Goal: Information Seeking & Learning: Learn about a topic

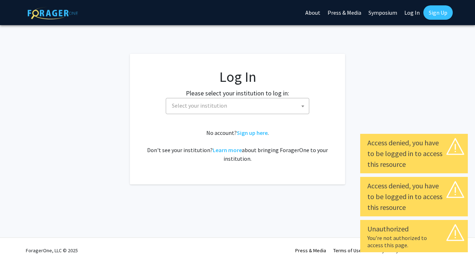
select select
click at [253, 110] on span "Select your institution" at bounding box center [239, 105] width 140 height 15
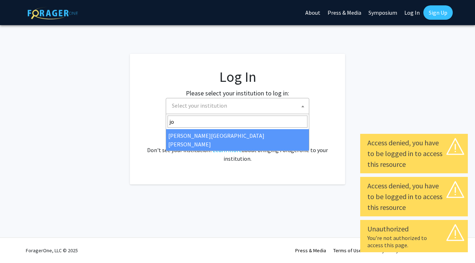
type input "joh"
select select "1"
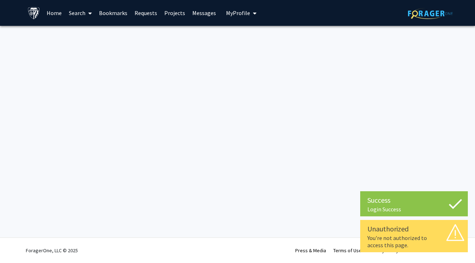
click at [69, 14] on link "Search" at bounding box center [80, 12] width 30 height 25
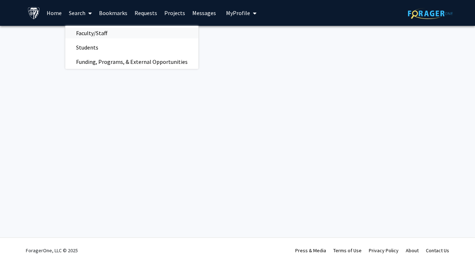
click at [94, 34] on span "Faculty/Staff" at bounding box center [91, 33] width 53 height 14
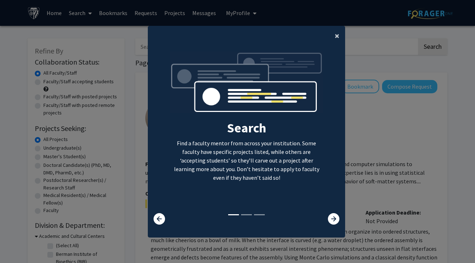
click at [341, 34] on button "×" at bounding box center [337, 36] width 16 height 20
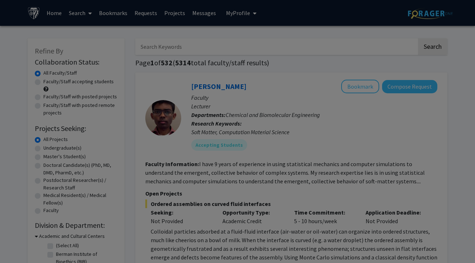
click at [341, 28] on div "Search Find a faculty mentor from across your institution. Some faculty have sp…" at bounding box center [246, 72] width 197 height 162
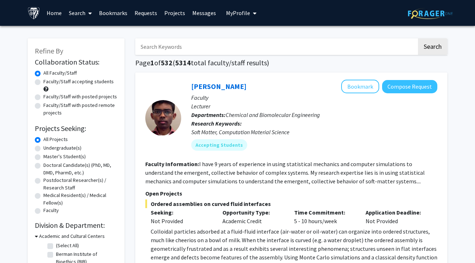
click at [318, 41] on input "Search Keywords" at bounding box center [276, 46] width 282 height 17
click at [433, 48] on button "Search" at bounding box center [432, 46] width 29 height 17
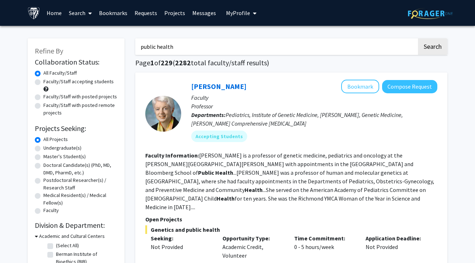
click at [297, 46] on input "public health" at bounding box center [276, 46] width 282 height 17
type input "infectious"
click at [433, 48] on button "Search" at bounding box center [432, 46] width 29 height 17
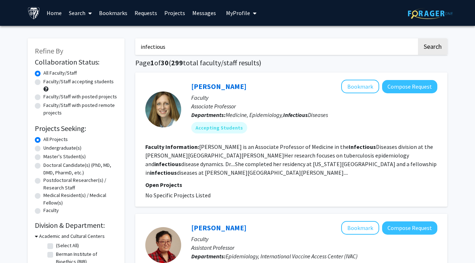
click at [86, 106] on label "Faculty/Staff with posted remote projects" at bounding box center [80, 109] width 74 height 15
click at [48, 106] on input "Faculty/Staff with posted remote projects" at bounding box center [45, 104] width 5 height 5
radio input "true"
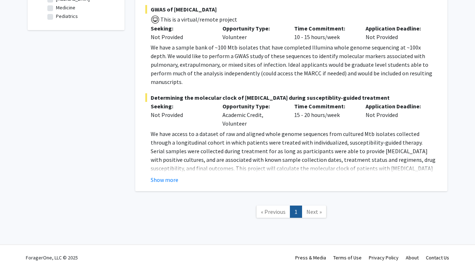
scroll to position [255, 0]
click at [312, 209] on span "Next »" at bounding box center [314, 212] width 15 height 7
click at [260, 206] on link "« Previous" at bounding box center [273, 212] width 34 height 13
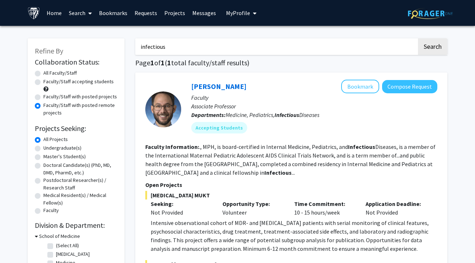
scroll to position [0, 0]
click at [89, 97] on label "Faculty/Staff with posted projects" at bounding box center [80, 97] width 74 height 8
click at [48, 97] on input "Faculty/Staff with posted projects" at bounding box center [45, 95] width 5 height 5
radio input "true"
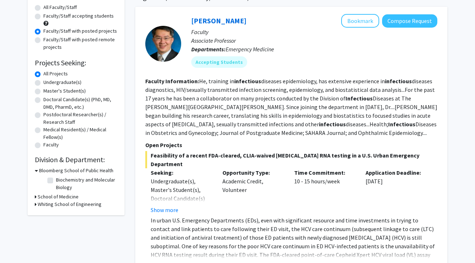
scroll to position [112, 0]
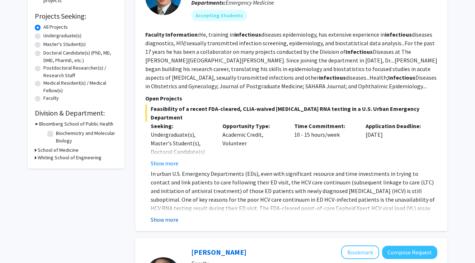
click at [177, 215] on button "Show more" at bounding box center [165, 219] width 28 height 9
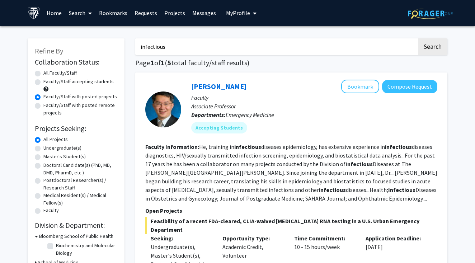
scroll to position [0, 0]
click at [91, 107] on label "Faculty/Staff with posted remote projects" at bounding box center [80, 109] width 74 height 15
click at [48, 106] on input "Faculty/Staff with posted remote projects" at bounding box center [45, 104] width 5 height 5
radio input "true"
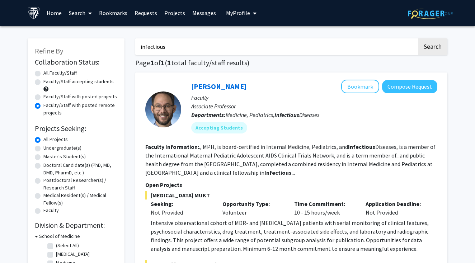
scroll to position [0, 0]
click at [181, 51] on input "infectious" at bounding box center [276, 46] width 282 height 17
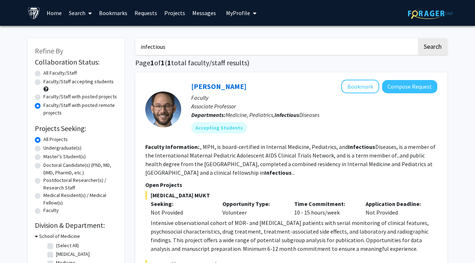
type input "\"
click at [433, 48] on button "Search" at bounding box center [432, 46] width 29 height 17
radio input "true"
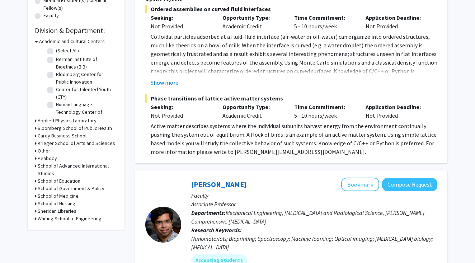
scroll to position [196, 0]
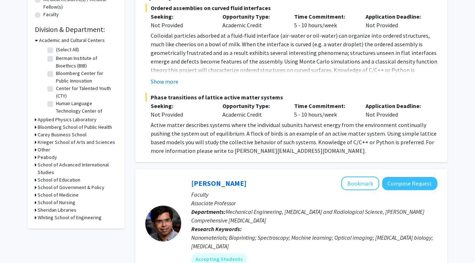
click at [93, 129] on h3 "Bloomberg School of Public Health" at bounding box center [75, 127] width 74 height 8
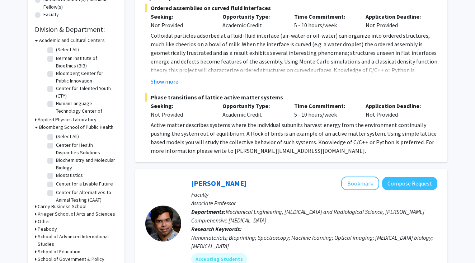
click at [73, 174] on label "Biostatistics" at bounding box center [69, 176] width 27 height 8
click at [61, 174] on input "Biostatistics" at bounding box center [58, 174] width 5 height 5
checkbox input "true"
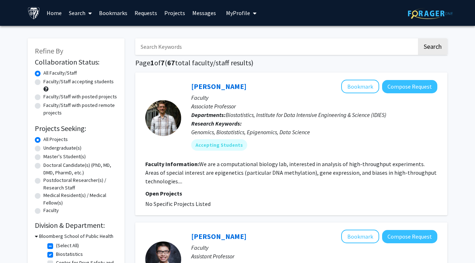
click at [98, 87] on div "Faculty/Staff accepting students" at bounding box center [76, 85] width 83 height 15
click at [97, 85] on label "Faculty/Staff accepting students" at bounding box center [78, 82] width 70 height 8
click at [48, 83] on input "Faculty/Staff accepting students" at bounding box center [45, 80] width 5 height 5
radio input "true"
click at [96, 97] on label "Faculty/Staff with posted projects" at bounding box center [80, 97] width 74 height 8
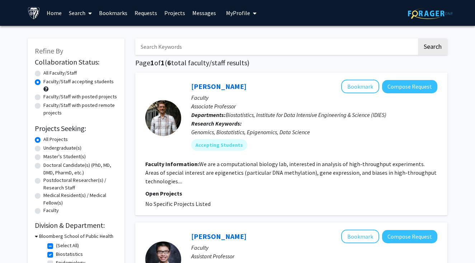
click at [48, 97] on input "Faculty/Staff with posted projects" at bounding box center [45, 95] width 5 height 5
radio input "true"
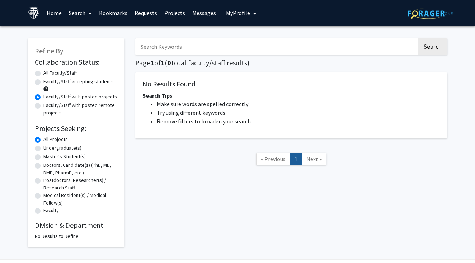
click at [96, 103] on label "Faculty/Staff with posted remote projects" at bounding box center [80, 109] width 74 height 15
click at [48, 103] on input "Faculty/Staff with posted remote projects" at bounding box center [45, 104] width 5 height 5
radio input "true"
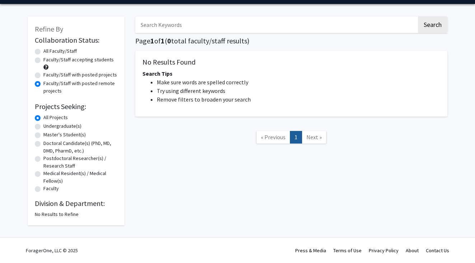
scroll to position [23, 0]
click at [74, 125] on label "Undergraduate(s)" at bounding box center [62, 126] width 38 height 8
click at [48, 125] on input "Undergraduate(s)" at bounding box center [45, 124] width 5 height 5
radio input "true"
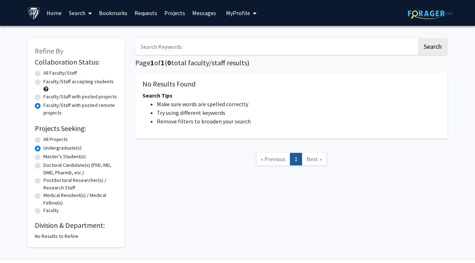
click at [50, 73] on label "All Faculty/Staff" at bounding box center [59, 73] width 33 height 8
click at [48, 73] on input "All Faculty/Staff" at bounding box center [45, 71] width 5 height 5
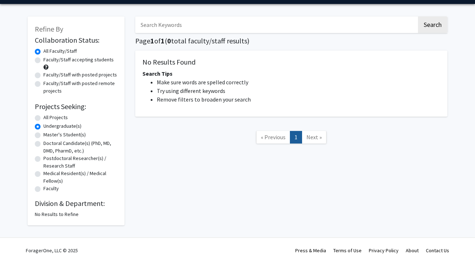
click at [63, 207] on h2 "Division & Department:" at bounding box center [76, 203] width 83 height 9
click at [182, 32] on input "Search Keywords" at bounding box center [276, 25] width 282 height 17
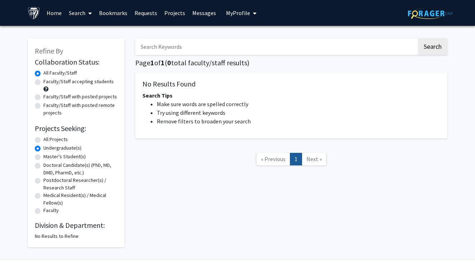
radio input "false"
radio input "true"
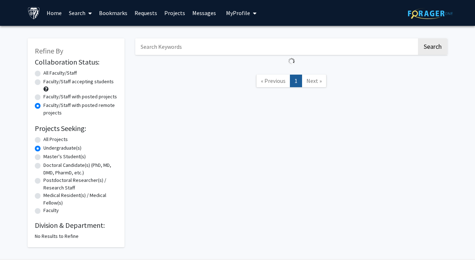
radio input "true"
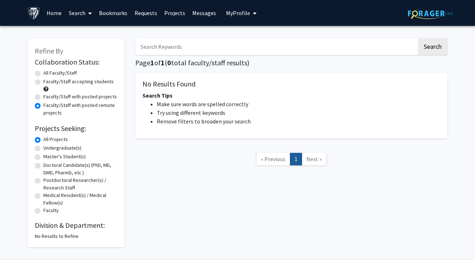
radio input "true"
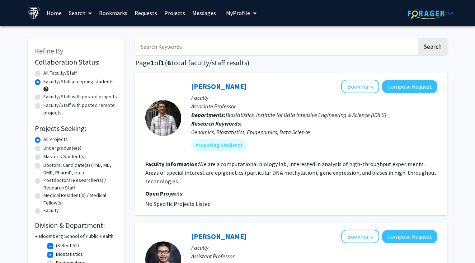
radio input "true"
checkbox input "false"
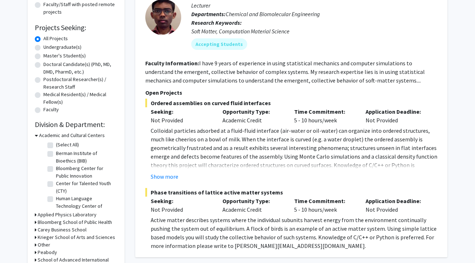
scroll to position [51, 0]
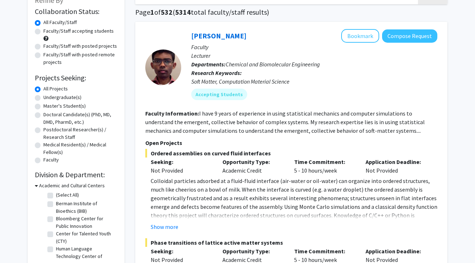
click at [75, 97] on label "Undergraduate(s)" at bounding box center [62, 98] width 38 height 8
click at [48, 97] on input "Undergraduate(s)" at bounding box center [45, 96] width 5 height 5
radio input "true"
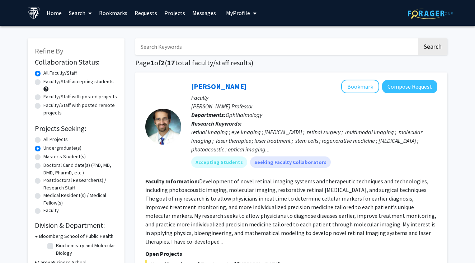
click at [76, 98] on label "Faculty/Staff with posted projects" at bounding box center [80, 97] width 74 height 8
click at [48, 98] on input "Faculty/Staff with posted projects" at bounding box center [45, 95] width 5 height 5
radio input "true"
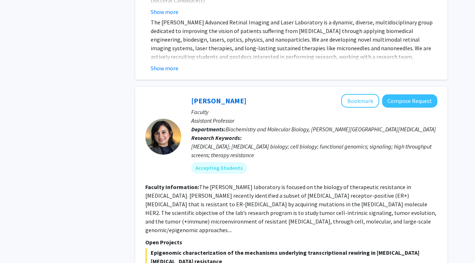
scroll to position [369, 0]
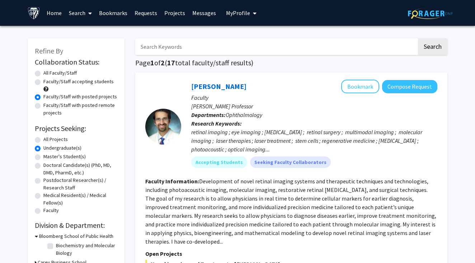
click at [197, 48] on input "Search Keywords" at bounding box center [276, 46] width 282 height 17
type input "[MEDICAL_DATA]"
click at [433, 48] on button "Search" at bounding box center [432, 46] width 29 height 17
radio input "true"
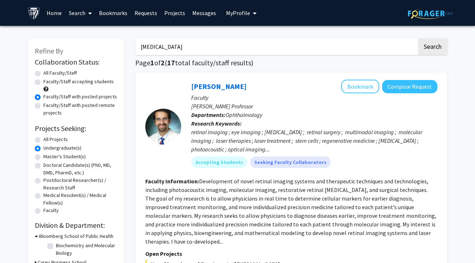
radio input "true"
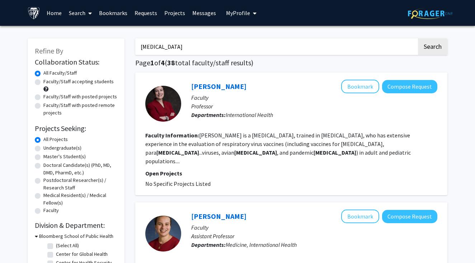
click at [97, 84] on label "Faculty/Staff accepting students" at bounding box center [78, 82] width 70 height 8
click at [48, 83] on input "Faculty/Staff accepting students" at bounding box center [45, 80] width 5 height 5
radio input "true"
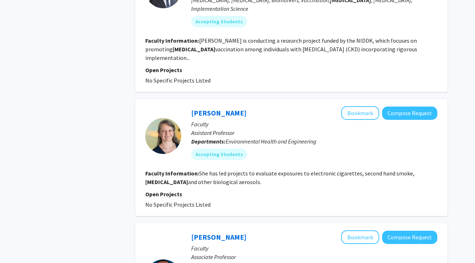
scroll to position [569, 0]
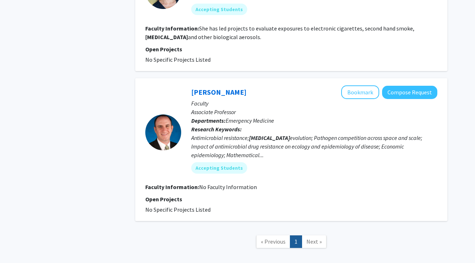
click at [304, 235] on link "Next »" at bounding box center [314, 241] width 25 height 13
click at [270, 238] on span "« Previous" at bounding box center [273, 241] width 25 height 7
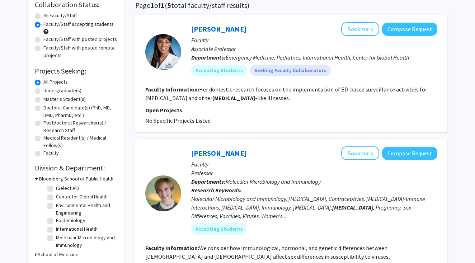
scroll to position [53, 0]
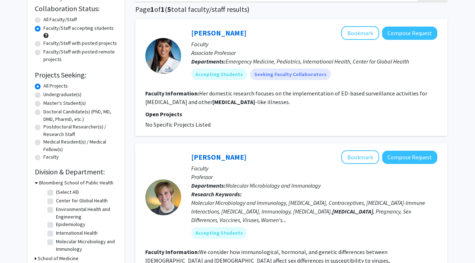
click at [104, 52] on label "Faculty/Staff with posted remote projects" at bounding box center [80, 55] width 74 height 15
click at [48, 52] on input "Faculty/Staff with posted remote projects" at bounding box center [45, 50] width 5 height 5
radio input "true"
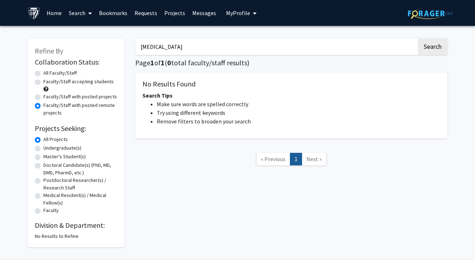
click at [101, 99] on label "Faculty/Staff with posted projects" at bounding box center [80, 97] width 74 height 8
click at [48, 98] on input "Faculty/Staff with posted projects" at bounding box center [45, 95] width 5 height 5
radio input "true"
click at [95, 92] on div "Faculty/Staff accepting students" at bounding box center [76, 85] width 83 height 15
click at [90, 81] on label "Faculty/Staff accepting students" at bounding box center [78, 82] width 70 height 8
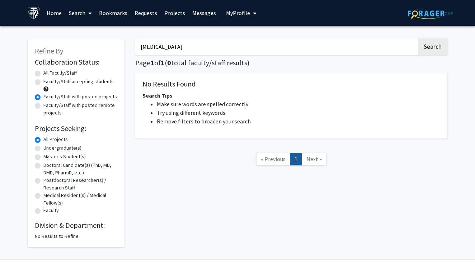
click at [48, 81] on input "Faculty/Staff accepting students" at bounding box center [45, 80] width 5 height 5
radio input "true"
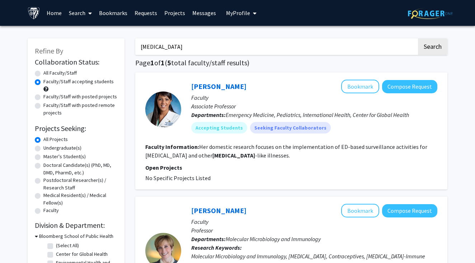
click at [207, 43] on input "[MEDICAL_DATA]" at bounding box center [276, 46] width 282 height 17
click at [206, 43] on input "[MEDICAL_DATA]" at bounding box center [276, 46] width 282 height 17
type input "pandemic"
click at [433, 48] on button "Search" at bounding box center [432, 46] width 29 height 17
radio input "true"
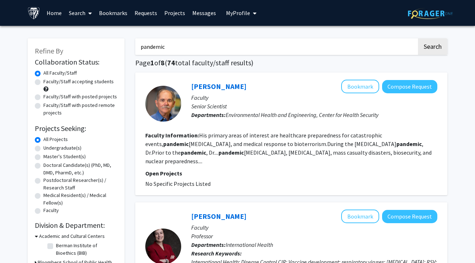
click at [98, 82] on label "Faculty/Staff accepting students" at bounding box center [78, 82] width 70 height 8
click at [48, 82] on input "Faculty/Staff accepting students" at bounding box center [45, 80] width 5 height 5
radio input "true"
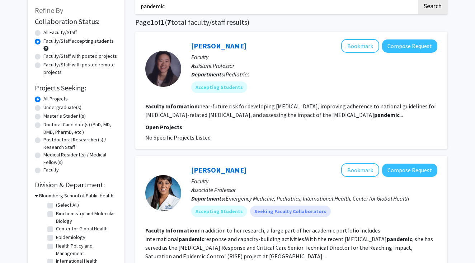
scroll to position [43, 0]
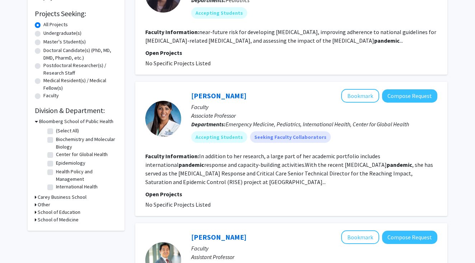
click at [170, 183] on fg-read-more "In addition to her research, a large part of her academic portfolio includes in…" at bounding box center [289, 169] width 288 height 33
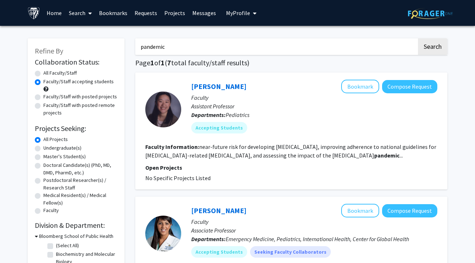
scroll to position [0, 0]
click at [188, 47] on input "pandemic" at bounding box center [276, 46] width 282 height 17
click at [187, 47] on input "pandemic" at bounding box center [276, 46] width 282 height 17
type input "[MEDICAL_DATA]"
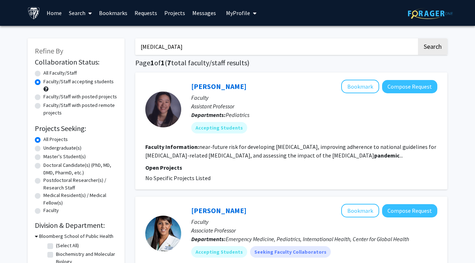
click at [433, 48] on button "Search" at bounding box center [432, 46] width 29 height 17
radio input "true"
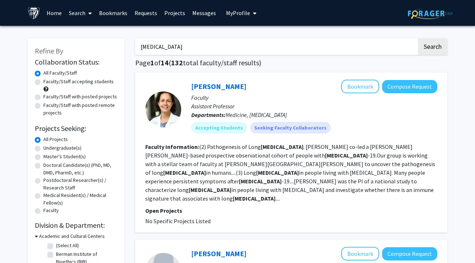
click at [105, 85] on label "Faculty/Staff accepting students" at bounding box center [78, 82] width 70 height 8
click at [48, 83] on input "Faculty/Staff accepting students" at bounding box center [45, 80] width 5 height 5
radio input "true"
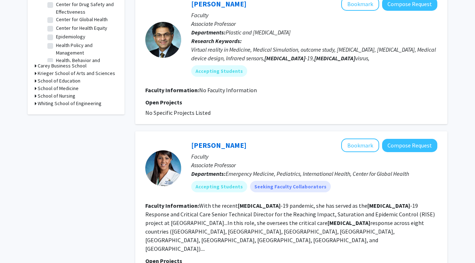
scroll to position [317, 0]
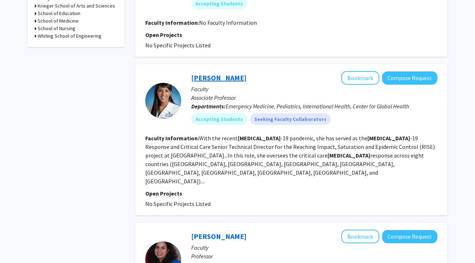
click at [210, 73] on link "[PERSON_NAME]" at bounding box center [218, 77] width 55 height 9
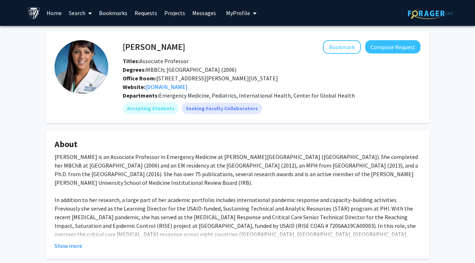
click at [212, 140] on fg-card "About [PERSON_NAME] is an Associate Professor in Emergency Medicine at [PERSON_…" at bounding box center [238, 194] width 384 height 129
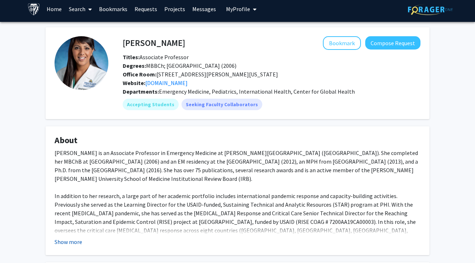
click at [76, 240] on button "Show more" at bounding box center [69, 242] width 28 height 9
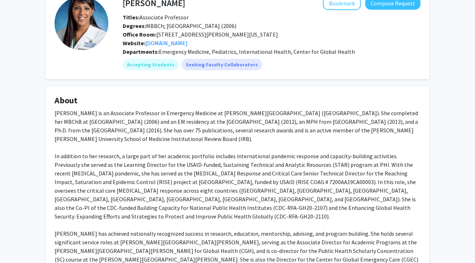
scroll to position [41, 0]
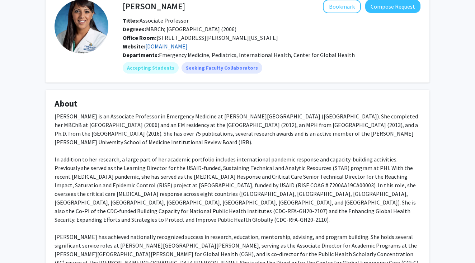
click at [186, 46] on link "[DOMAIN_NAME]" at bounding box center [166, 46] width 42 height 7
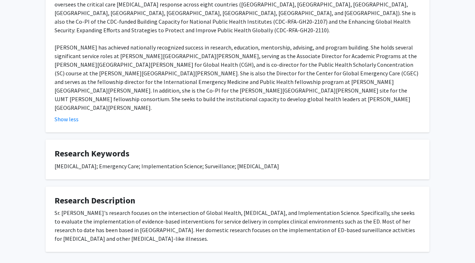
scroll to position [230, 0]
drag, startPoint x: 318, startPoint y: 63, endPoint x: 372, endPoint y: 64, distance: 53.9
click at [372, 64] on div "[PERSON_NAME] is an Associate Professor in Emergency Medicine at [PERSON_NAME][…" at bounding box center [238, 18] width 366 height 190
drag, startPoint x: 408, startPoint y: 65, endPoint x: 318, endPoint y: 67, distance: 89.4
click at [319, 67] on div "[PERSON_NAME] is an Associate Professor in Emergency Medicine at [PERSON_NAME][…" at bounding box center [238, 18] width 366 height 190
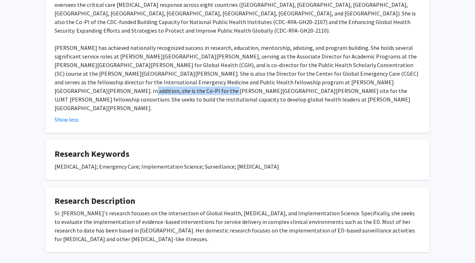
copy div "UJMT [PERSON_NAME] fellowship consortium."
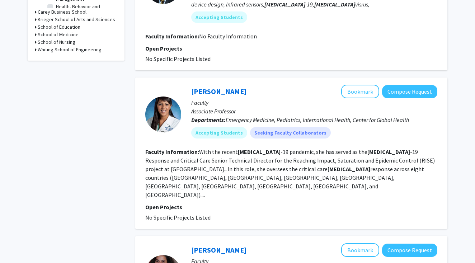
scroll to position [476, 0]
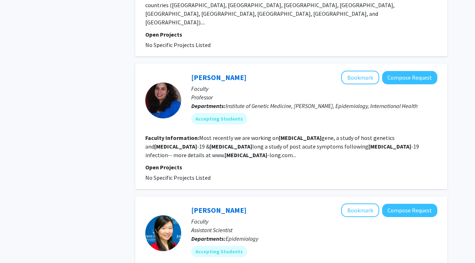
click at [201, 174] on span "No Specific Projects Listed" at bounding box center [177, 177] width 65 height 7
click at [241, 134] on section "Faculty Information: Most recently we are working on [MEDICAL_DATA] gene, a stu…" at bounding box center [291, 147] width 292 height 26
click at [210, 71] on div "[PERSON_NAME] Bookmark Compose Request" at bounding box center [314, 78] width 246 height 14
click at [210, 73] on link "[PERSON_NAME]" at bounding box center [218, 77] width 55 height 9
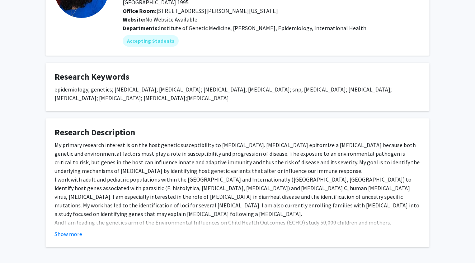
scroll to position [78, 0]
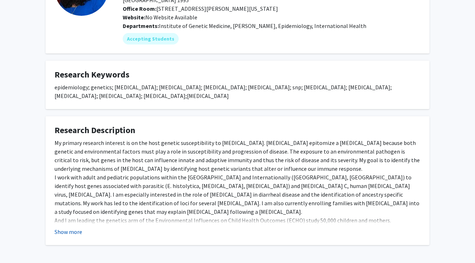
click at [67, 236] on button "Show more" at bounding box center [69, 232] width 28 height 9
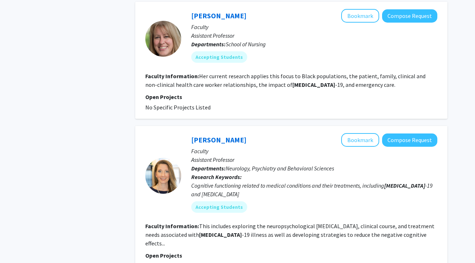
scroll to position [1262, 0]
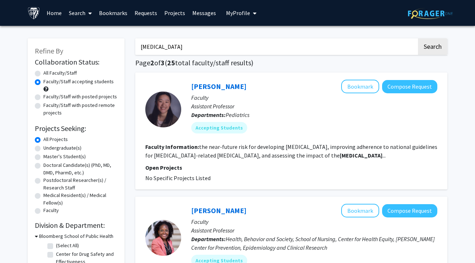
scroll to position [0, 0]
click at [200, 47] on input "[MEDICAL_DATA]" at bounding box center [276, 46] width 282 height 17
type input "polling"
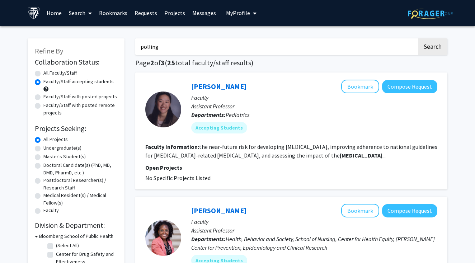
click at [433, 48] on button "Search" at bounding box center [432, 46] width 29 height 17
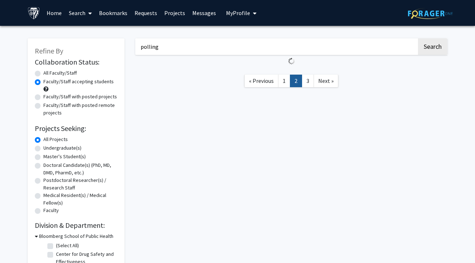
radio input "true"
click at [433, 48] on button "Search" at bounding box center [432, 46] width 29 height 17
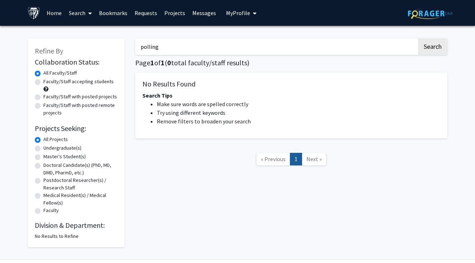
click at [197, 42] on input "polling" at bounding box center [276, 46] width 282 height 17
type input "election"
click at [433, 48] on button "Search" at bounding box center [432, 46] width 29 height 17
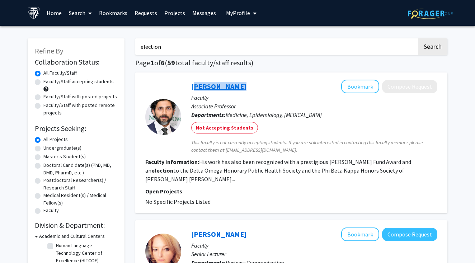
drag, startPoint x: 243, startPoint y: 89, endPoint x: 192, endPoint y: 89, distance: 50.3
click at [192, 89] on div "[PERSON_NAME] Bookmark Compose Request" at bounding box center [314, 87] width 246 height 14
copy link "[PERSON_NAME]"
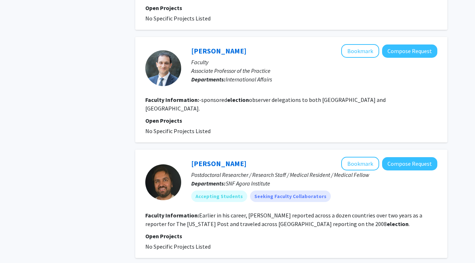
scroll to position [1056, 0]
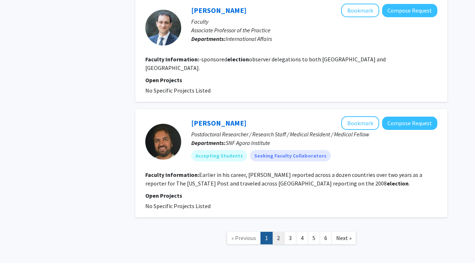
click at [279, 232] on link "2" at bounding box center [278, 238] width 12 height 13
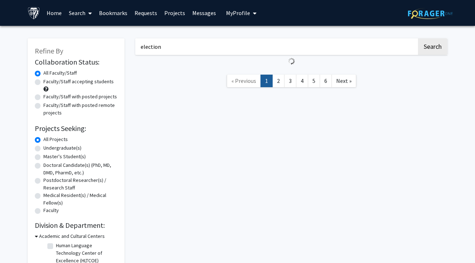
click at [211, 54] on input "election" at bounding box center [276, 46] width 282 height 17
click at [68, 149] on label "Undergraduate(s)" at bounding box center [62, 148] width 38 height 8
click at [48, 149] on input "Undergraduate(s)" at bounding box center [45, 146] width 5 height 5
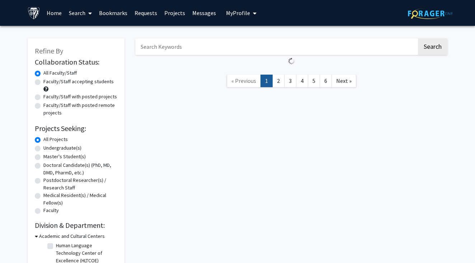
radio input "true"
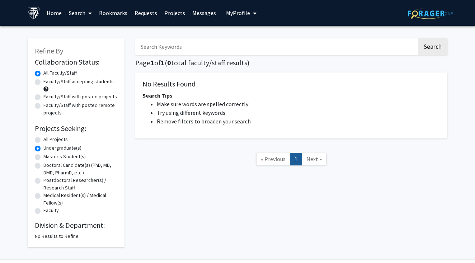
click at [53, 75] on label "All Faculty/Staff" at bounding box center [59, 73] width 33 height 8
click at [48, 74] on input "All Faculty/Staff" at bounding box center [45, 71] width 5 height 5
click at [48, 136] on form "Collaboration Status: Collaboration Status All Faculty/Staff Collaboration Stat…" at bounding box center [76, 137] width 83 height 158
click at [46, 141] on label "All Projects" at bounding box center [55, 140] width 24 height 8
click at [46, 140] on input "All Projects" at bounding box center [45, 138] width 5 height 5
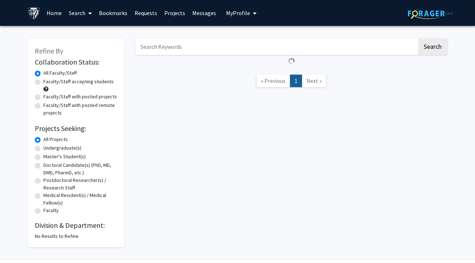
radio input "false"
radio input "true"
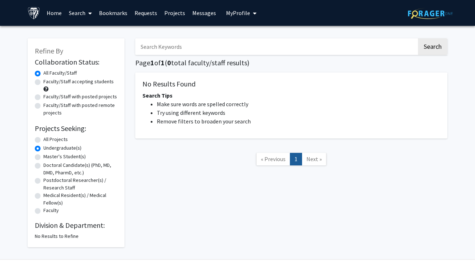
radio input "true"
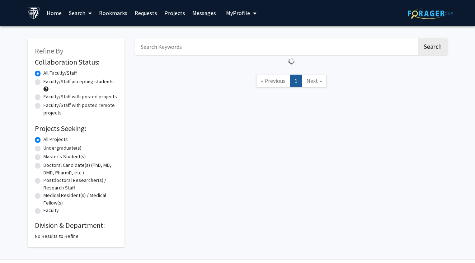
scroll to position [23, 0]
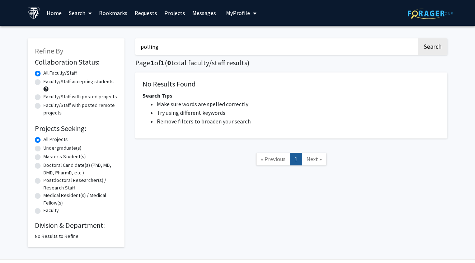
click at [200, 54] on input "polling" at bounding box center [276, 46] width 282 height 17
type input "[MEDICAL_DATA]"
click at [433, 48] on button "Search" at bounding box center [432, 46] width 29 height 17
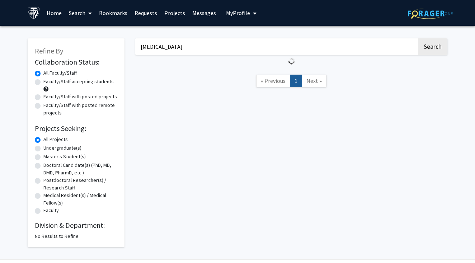
click at [104, 84] on label "Faculty/Staff accepting students" at bounding box center [78, 82] width 70 height 8
click at [48, 83] on input "Faculty/Staff accepting students" at bounding box center [45, 80] width 5 height 5
radio input "true"
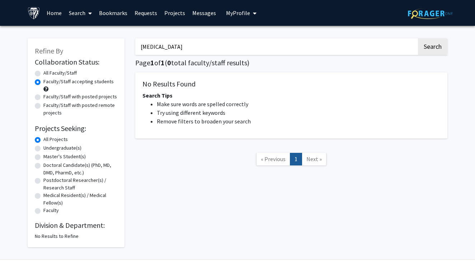
radio input "true"
type input "polling"
radio input "false"
radio input "true"
type input "[MEDICAL_DATA]"
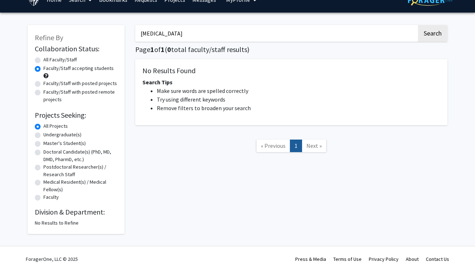
radio input "true"
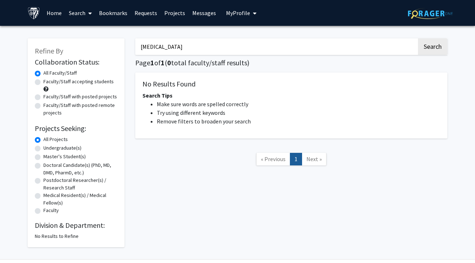
click at [49, 11] on link "Home" at bounding box center [54, 12] width 22 height 25
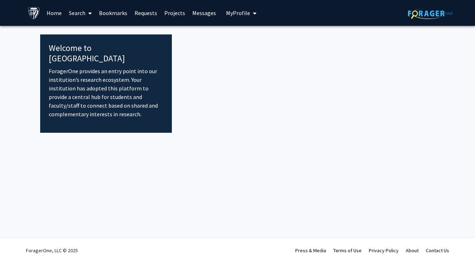
click at [78, 11] on link "Search" at bounding box center [80, 12] width 30 height 25
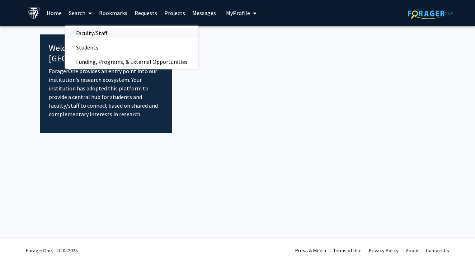
click at [87, 36] on span "Faculty/Staff" at bounding box center [91, 33] width 53 height 14
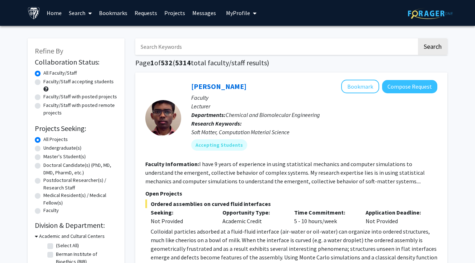
click at [195, 43] on input "Search Keywords" at bounding box center [276, 46] width 282 height 17
type input "[MEDICAL_DATA]"
click at [433, 48] on button "Search" at bounding box center [432, 46] width 29 height 17
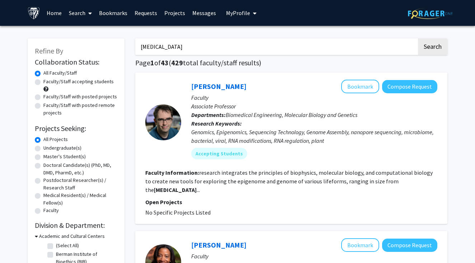
click at [200, 43] on input "[MEDICAL_DATA]" at bounding box center [276, 46] width 282 height 17
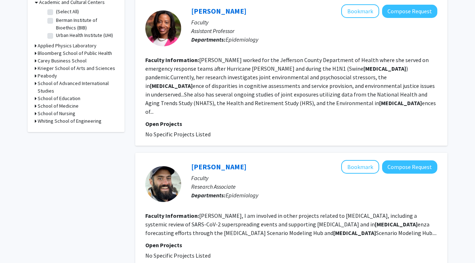
scroll to position [236, 0]
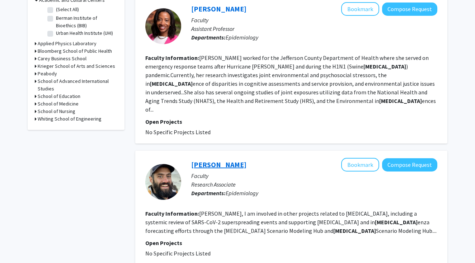
click at [224, 160] on link "[PERSON_NAME]" at bounding box center [218, 164] width 55 height 9
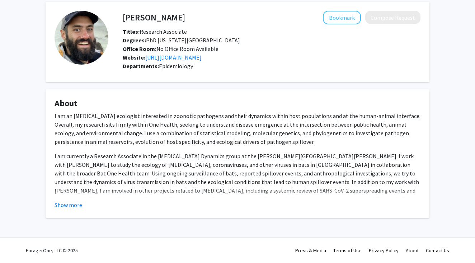
scroll to position [30, 0]
click at [81, 202] on div "Show more" at bounding box center [238, 205] width 366 height 9
click at [75, 206] on button "Show more" at bounding box center [69, 205] width 28 height 9
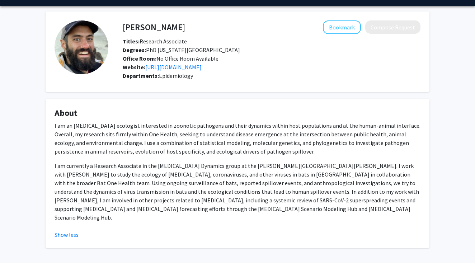
scroll to position [18, 0]
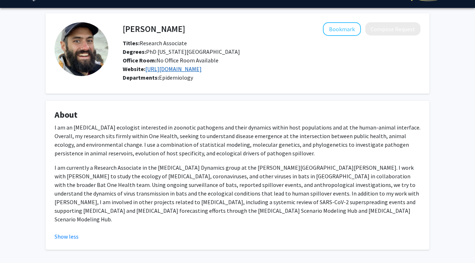
click at [199, 71] on link "[URL][DOMAIN_NAME]" at bounding box center [173, 68] width 56 height 7
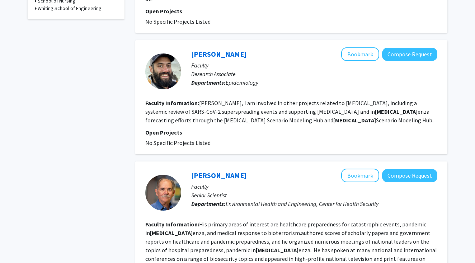
scroll to position [412, 0]
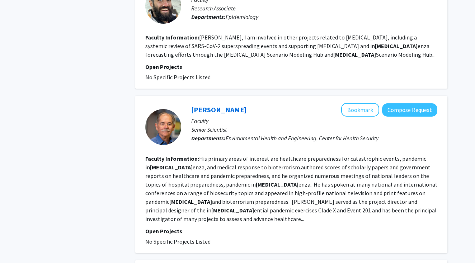
click at [227, 132] on div "[PERSON_NAME] Bookmark Compose Request Faculty Senior Scientist Departments: En…" at bounding box center [309, 127] width 256 height 48
click at [202, 105] on link "[PERSON_NAME]" at bounding box center [218, 109] width 55 height 9
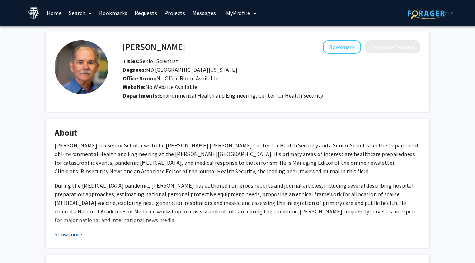
click at [70, 232] on button "Show more" at bounding box center [69, 234] width 28 height 9
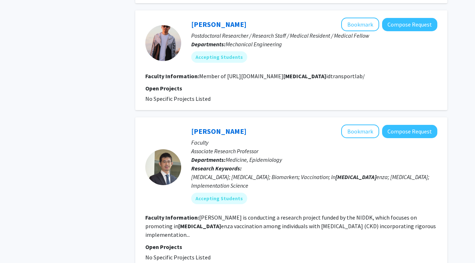
scroll to position [1342, 0]
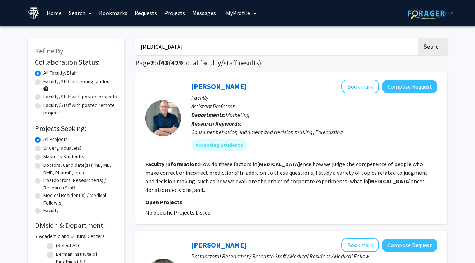
click at [190, 40] on input "[MEDICAL_DATA]" at bounding box center [276, 46] width 282 height 17
type input "[MEDICAL_DATA]"
click at [433, 48] on button "Search" at bounding box center [432, 46] width 29 height 17
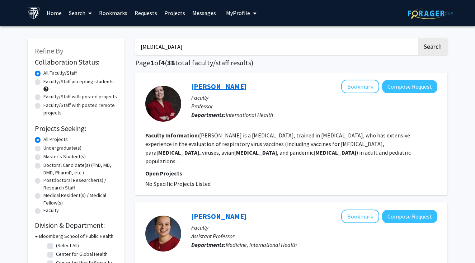
click at [203, 86] on link "[PERSON_NAME]" at bounding box center [218, 86] width 55 height 9
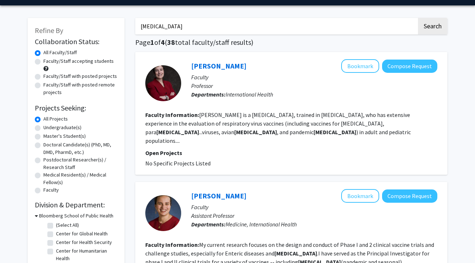
scroll to position [31, 0]
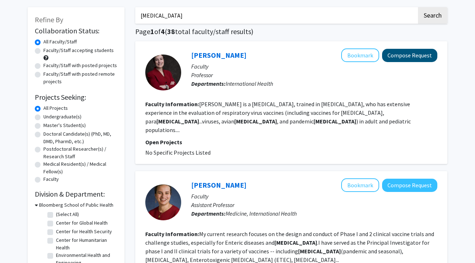
click at [429, 61] on button "Compose Request" at bounding box center [409, 55] width 55 height 13
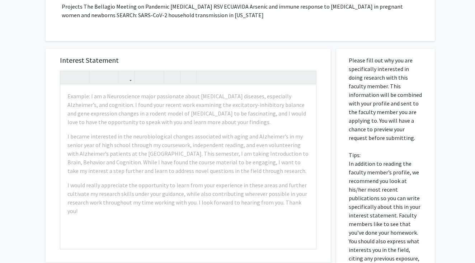
scroll to position [137, 0]
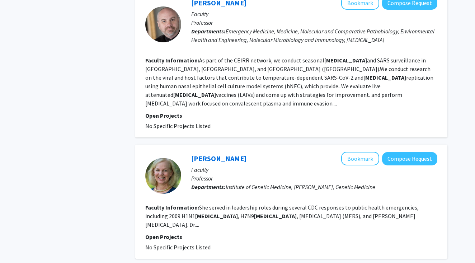
scroll to position [405, 0]
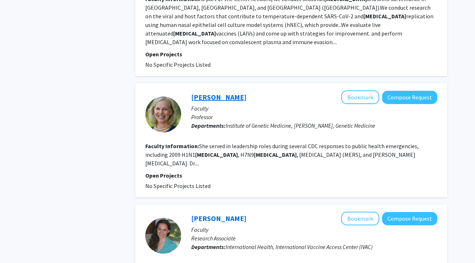
click at [218, 93] on link "[PERSON_NAME]" at bounding box center [218, 97] width 55 height 9
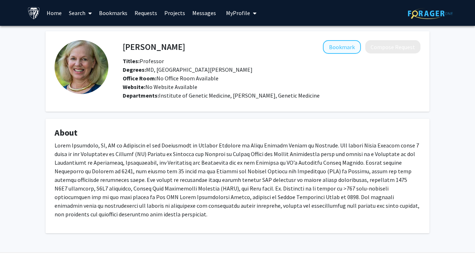
click at [349, 53] on button "Bookmark" at bounding box center [342, 47] width 38 height 14
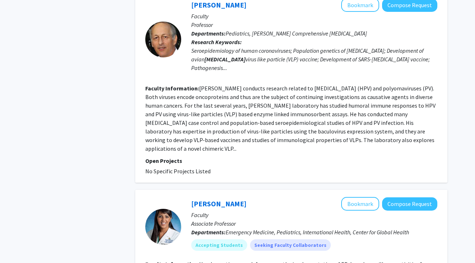
scroll to position [1196, 0]
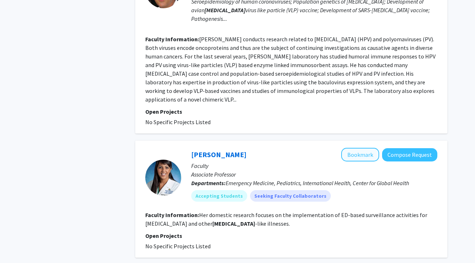
click at [353, 148] on button "Bookmark" at bounding box center [360, 155] width 38 height 14
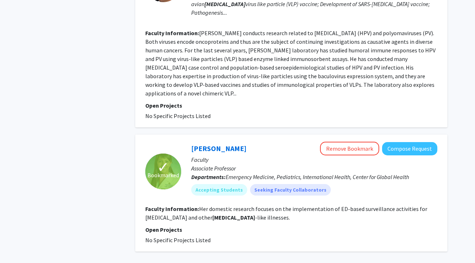
scroll to position [0, 0]
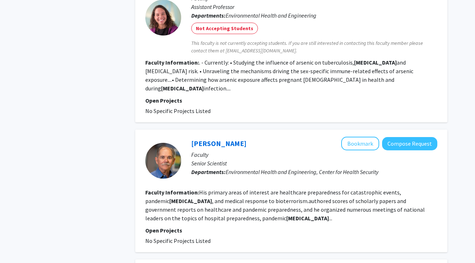
scroll to position [550, 0]
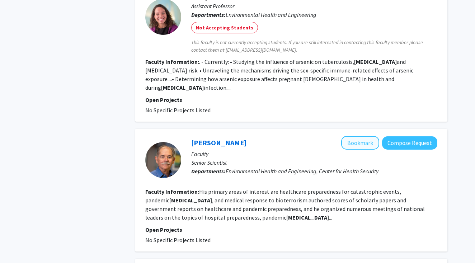
click at [359, 136] on button "Bookmark" at bounding box center [360, 143] width 38 height 14
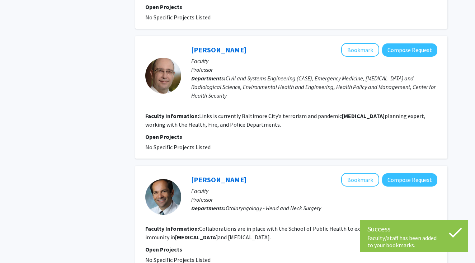
scroll to position [775, 0]
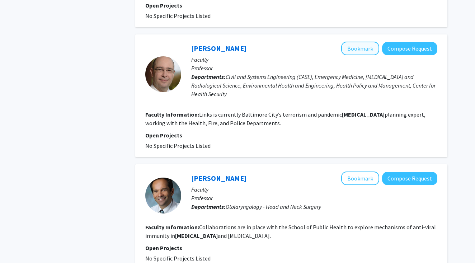
click at [368, 42] on button "Bookmark" at bounding box center [360, 49] width 38 height 14
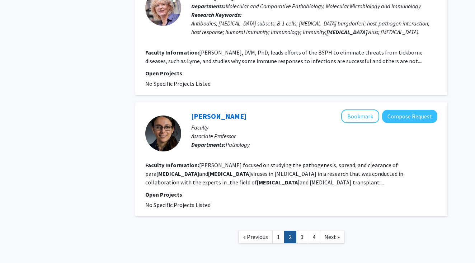
scroll to position [1208, 0]
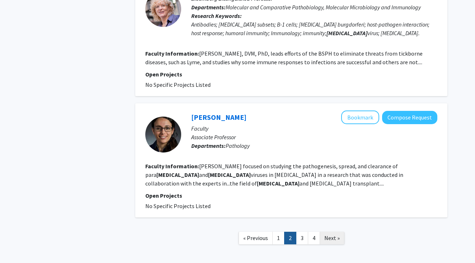
click at [332, 234] on span "Next »" at bounding box center [332, 237] width 15 height 7
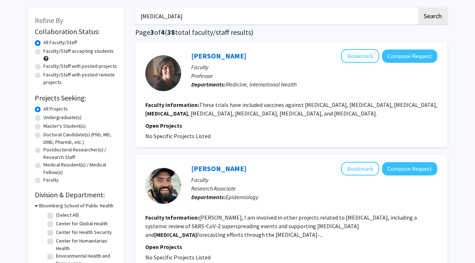
scroll to position [32, 0]
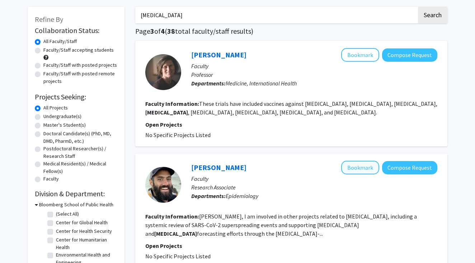
click at [365, 170] on button "Bookmark" at bounding box center [360, 168] width 38 height 14
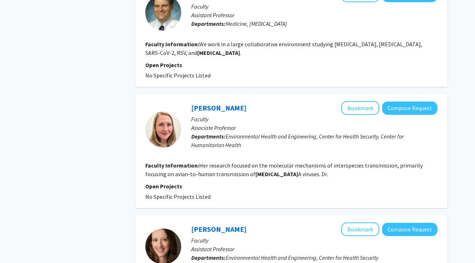
scroll to position [1022, 0]
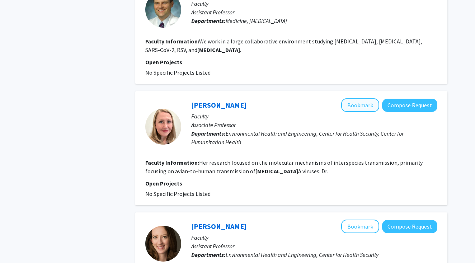
click at [370, 98] on button "Bookmark" at bounding box center [360, 105] width 38 height 14
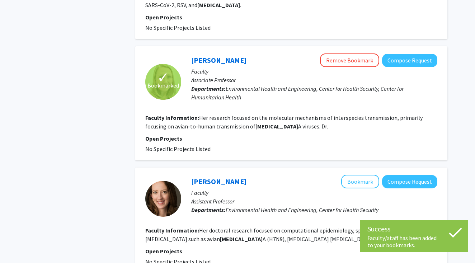
scroll to position [1067, 0]
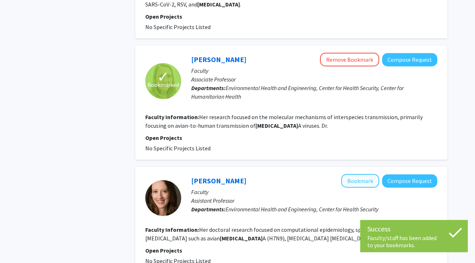
click at [354, 174] on button "Bookmark" at bounding box center [360, 181] width 38 height 14
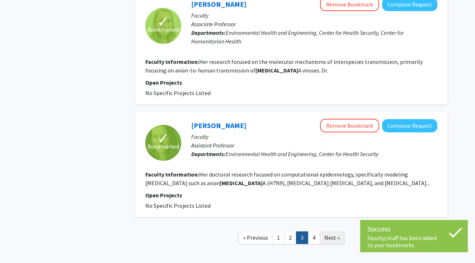
scroll to position [1122, 0]
click at [337, 232] on link "Next »" at bounding box center [332, 238] width 25 height 13
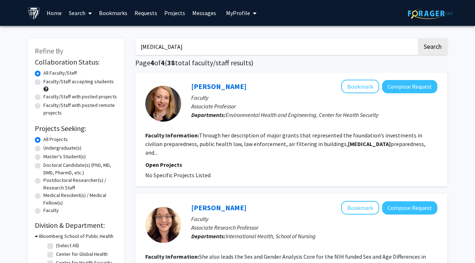
click at [228, 12] on span "My Profile" at bounding box center [238, 12] width 24 height 7
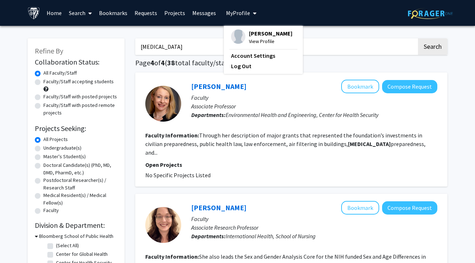
click at [239, 33] on img at bounding box center [238, 36] width 14 height 14
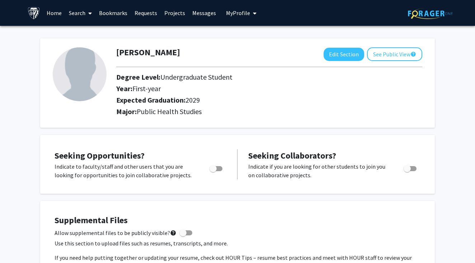
click at [94, 73] on img at bounding box center [80, 74] width 54 height 54
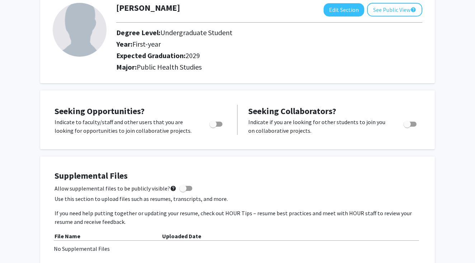
scroll to position [90, 0]
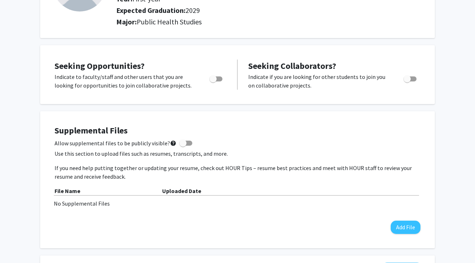
click at [217, 82] on span "Toggle" at bounding box center [213, 78] width 7 height 7
click at [213, 82] on input "Are you actively seeking opportunities?" at bounding box center [213, 81] width 0 height 0
checkbox input "true"
click at [410, 77] on span "Toggle" at bounding box center [407, 78] width 7 height 7
click at [407, 81] on input "Would you like to receive other student requests to work with you?" at bounding box center [407, 81] width 0 height 0
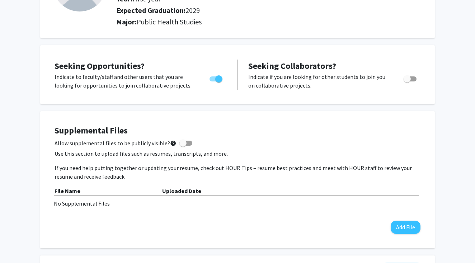
checkbox input "true"
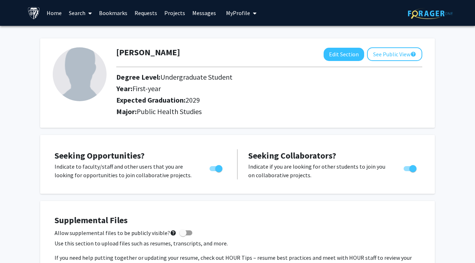
scroll to position [0, 0]
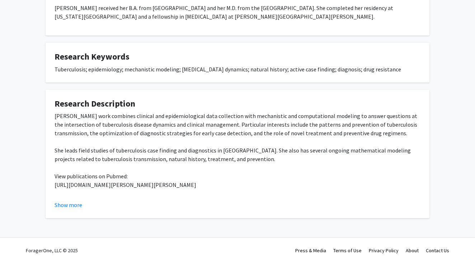
scroll to position [172, 0]
click at [237, 190] on div "[PERSON_NAME] work combines clinical and epidemiological data collection with m…" at bounding box center [238, 159] width 366 height 95
click at [229, 188] on div "[PERSON_NAME] work combines clinical and epidemiological data collection with m…" at bounding box center [238, 159] width 366 height 95
click at [228, 188] on div "[PERSON_NAME] work combines clinical and epidemiological data collection with m…" at bounding box center [238, 159] width 366 height 95
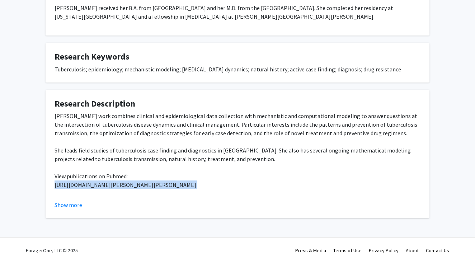
click at [228, 188] on div "Dr. Kendall's work combines clinical and epidemiological data collection with m…" at bounding box center [238, 159] width 366 height 95
copy div "https://pubmed.ncbi.nlm.nih.gov/?term=kendall+emily+a&sort=date&size=50"
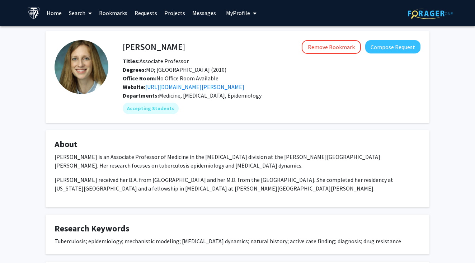
scroll to position [0, 0]
click at [244, 86] on link "https://www.hopkinsmedicine.org/research/labs/emily-kendall-research-group" at bounding box center [194, 86] width 99 height 7
click at [84, 11] on link "Search" at bounding box center [80, 12] width 30 height 25
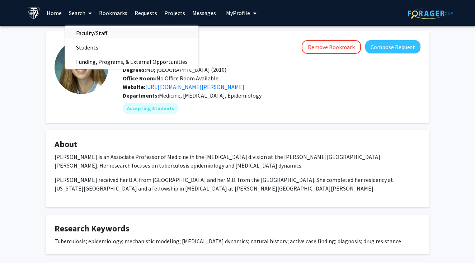
click at [100, 31] on span "Faculty/Staff" at bounding box center [91, 33] width 53 height 14
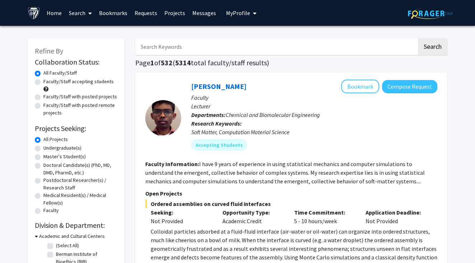
click at [176, 51] on input "Search Keywords" at bounding box center [276, 46] width 282 height 17
click at [433, 48] on button "Search" at bounding box center [432, 46] width 29 height 17
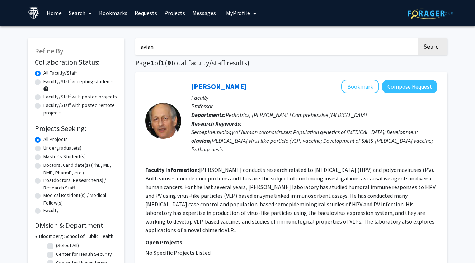
scroll to position [0, 0]
click at [183, 47] on input "avian" at bounding box center [276, 46] width 282 height 17
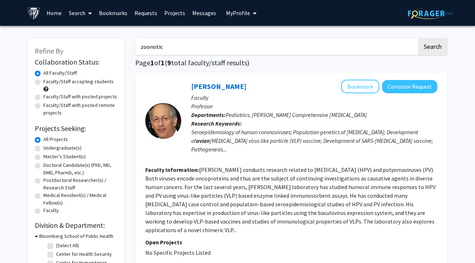
type input "zoonotic"
click at [433, 48] on button "Search" at bounding box center [432, 46] width 29 height 17
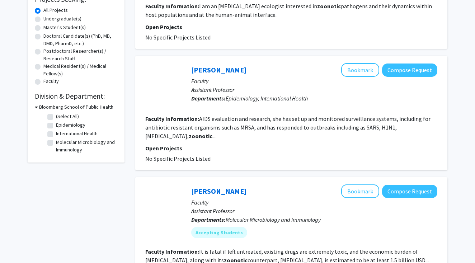
scroll to position [84, 0]
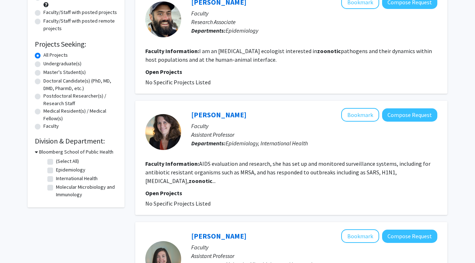
click at [224, 119] on link "Melissa Marx" at bounding box center [218, 114] width 55 height 9
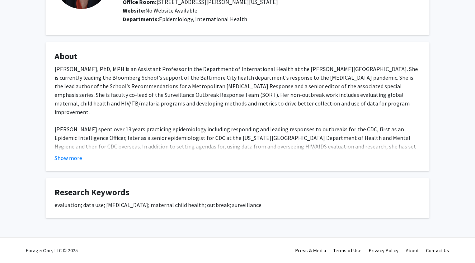
scroll to position [85, 0]
click at [74, 162] on button "Show more" at bounding box center [69, 158] width 28 height 9
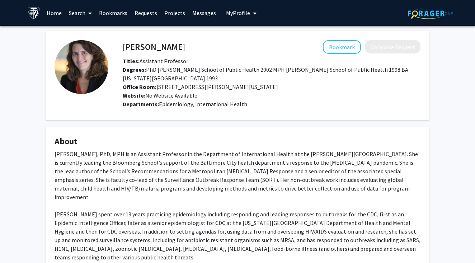
scroll to position [0, 0]
click at [89, 15] on icon at bounding box center [90, 13] width 4 height 6
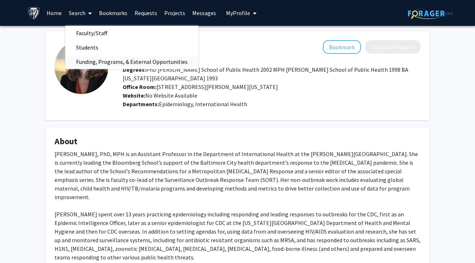
click at [96, 66] on span "Funding, Programs, & External Opportunities" at bounding box center [131, 62] width 133 height 14
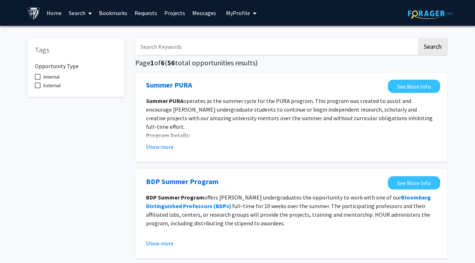
click at [86, 16] on span at bounding box center [88, 13] width 6 height 25
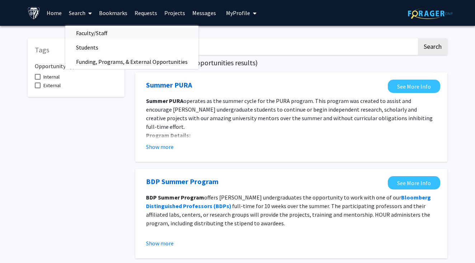
click at [86, 35] on span "Faculty/Staff" at bounding box center [91, 33] width 53 height 14
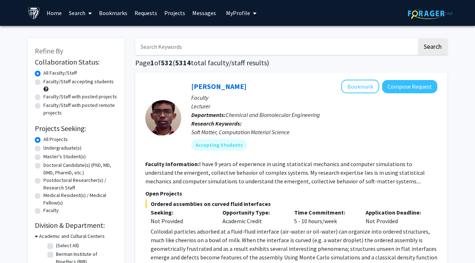
click at [188, 44] on input "Search Keywords" at bounding box center [276, 46] width 282 height 17
type input "one health"
click at [433, 48] on button "Search" at bounding box center [432, 46] width 29 height 17
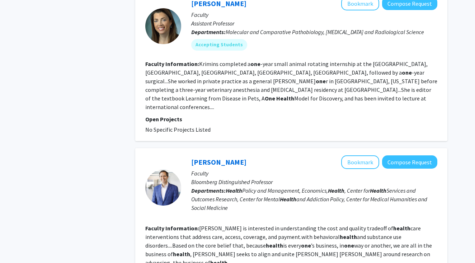
scroll to position [1482, 0]
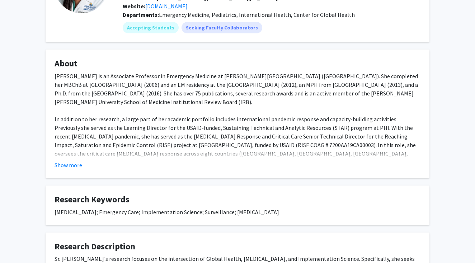
scroll to position [69, 0]
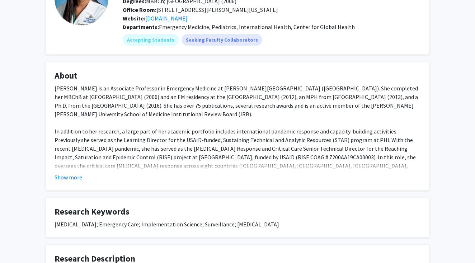
click at [74, 179] on button "Show more" at bounding box center [69, 177] width 28 height 9
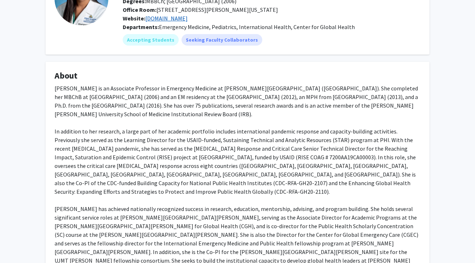
scroll to position [57, 0]
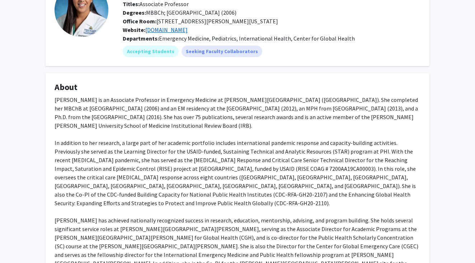
click at [173, 31] on link "[DOMAIN_NAME]" at bounding box center [166, 29] width 42 height 7
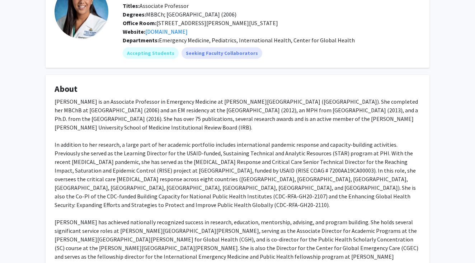
scroll to position [79, 0]
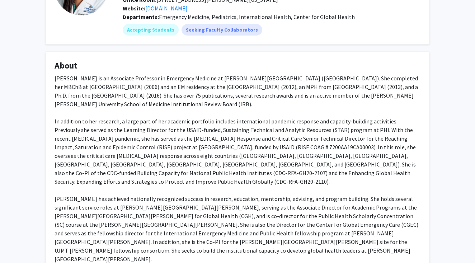
click at [225, 103] on div "[PERSON_NAME] is an Associate Professor in Emergency Medicine at [PERSON_NAME][…" at bounding box center [238, 169] width 366 height 190
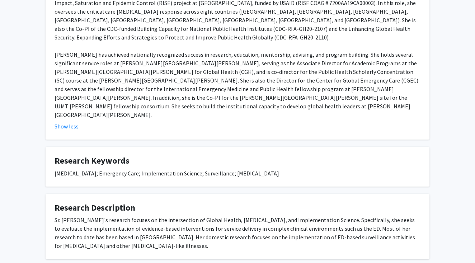
scroll to position [230, 0]
